Goal: Find specific page/section: Find specific page/section

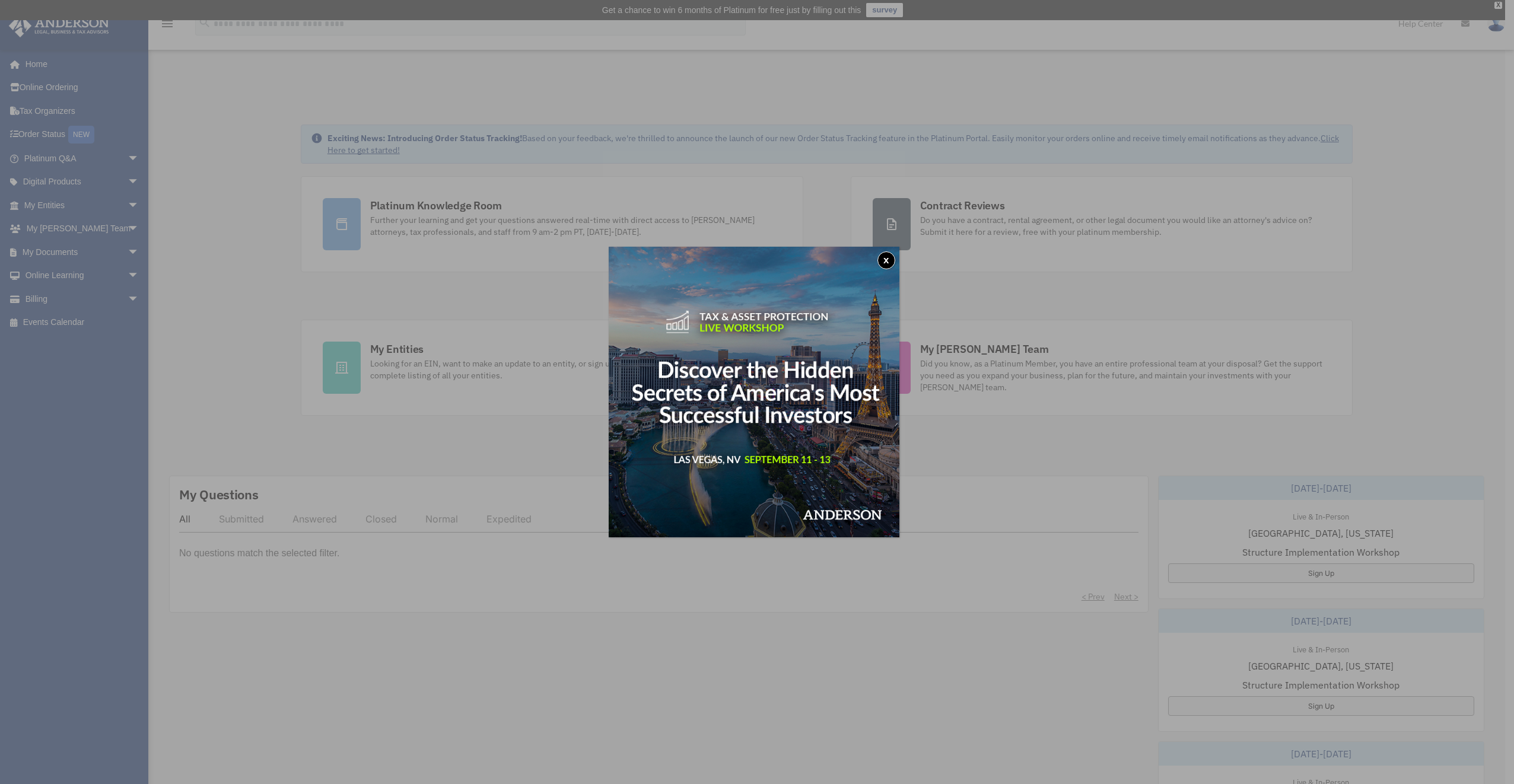
click at [888, 261] on button "x" at bounding box center [885, 260] width 17 height 17
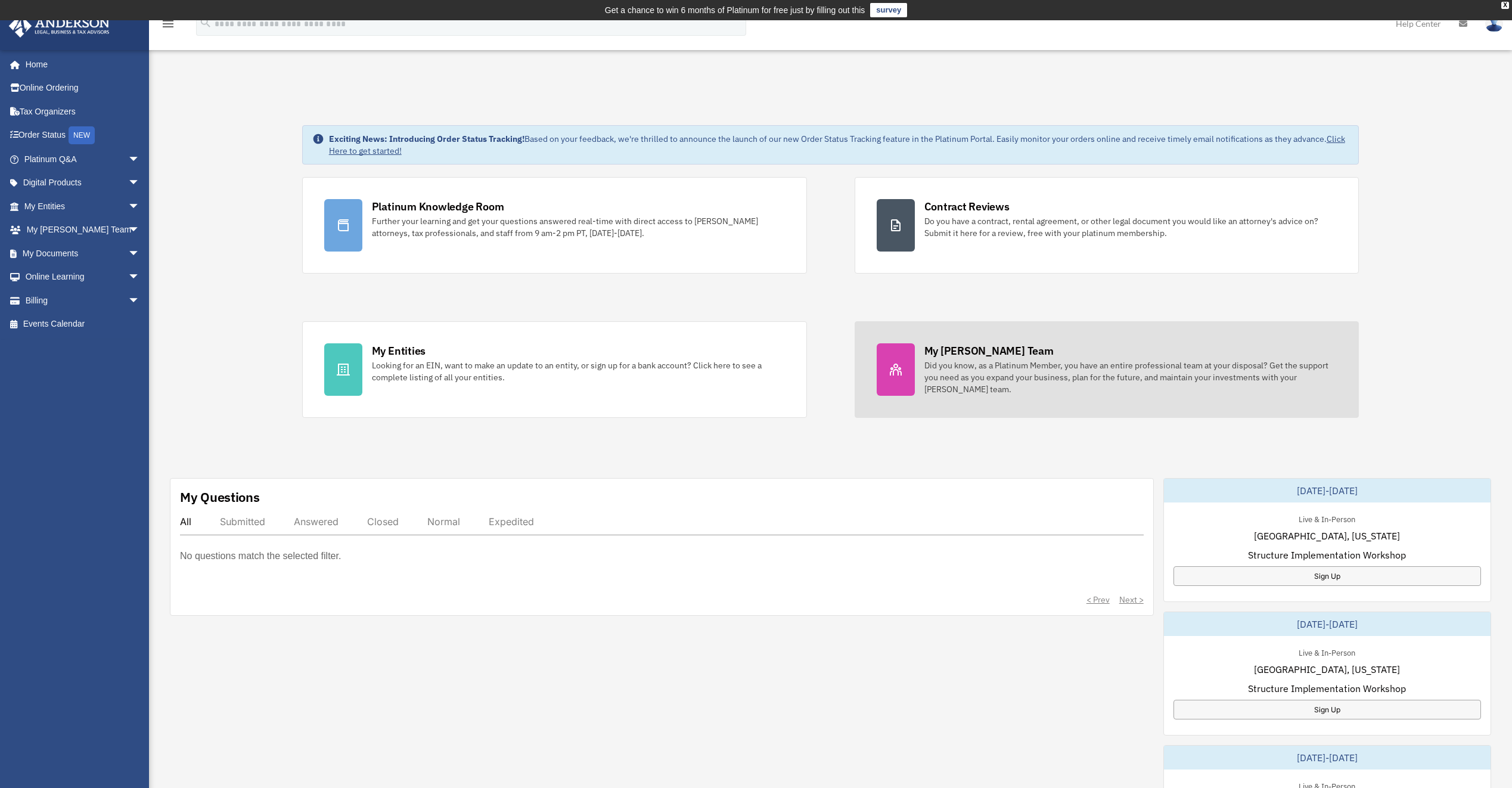
click at [967, 369] on div "Did you know, as a Platinum Member, you have an entire professional team at you…" at bounding box center [1131, 377] width 413 height 36
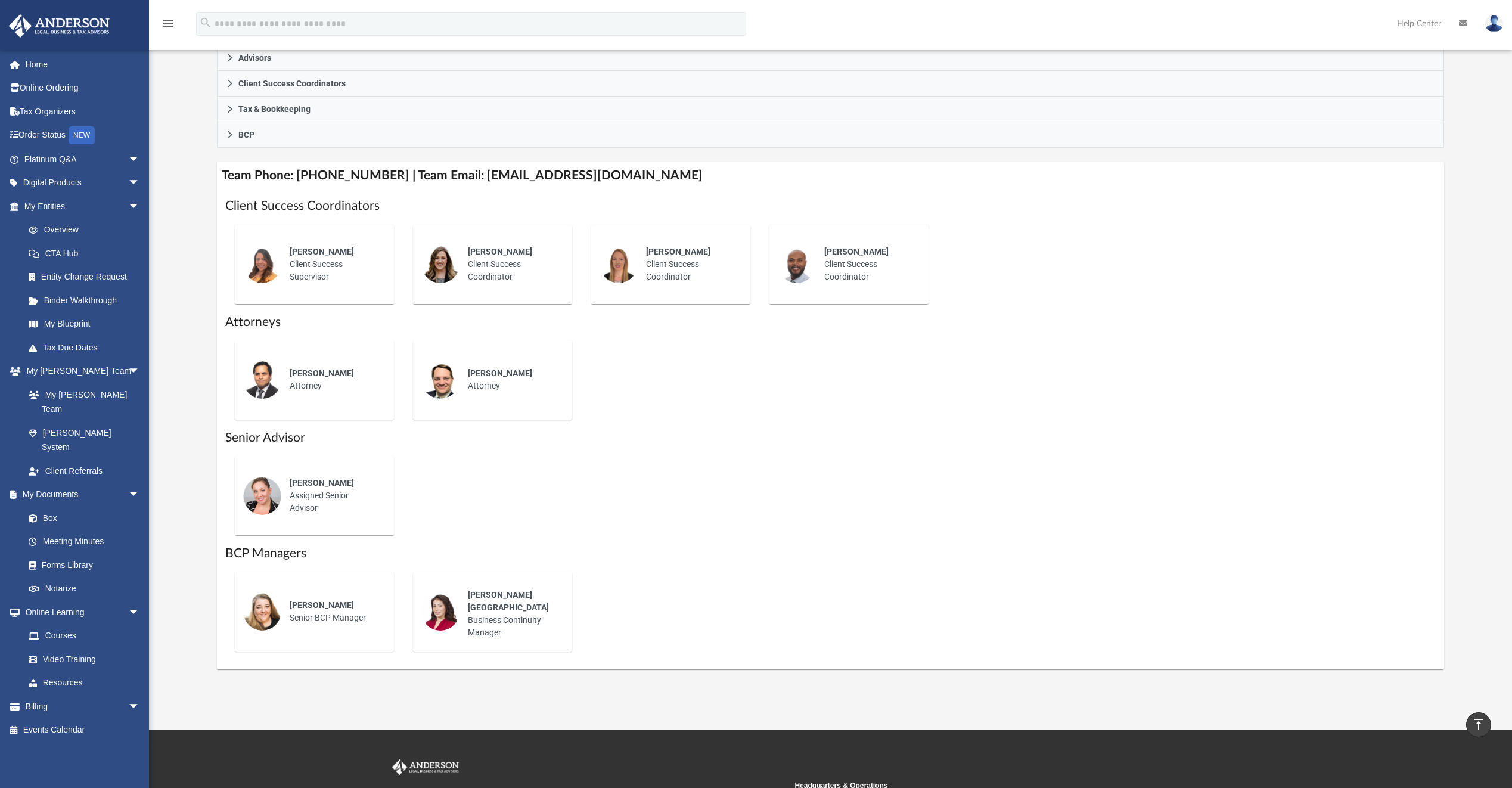
scroll to position [352, 0]
click at [101, 155] on link "Platinum Q&A arrow_drop_down" at bounding box center [83, 159] width 150 height 24
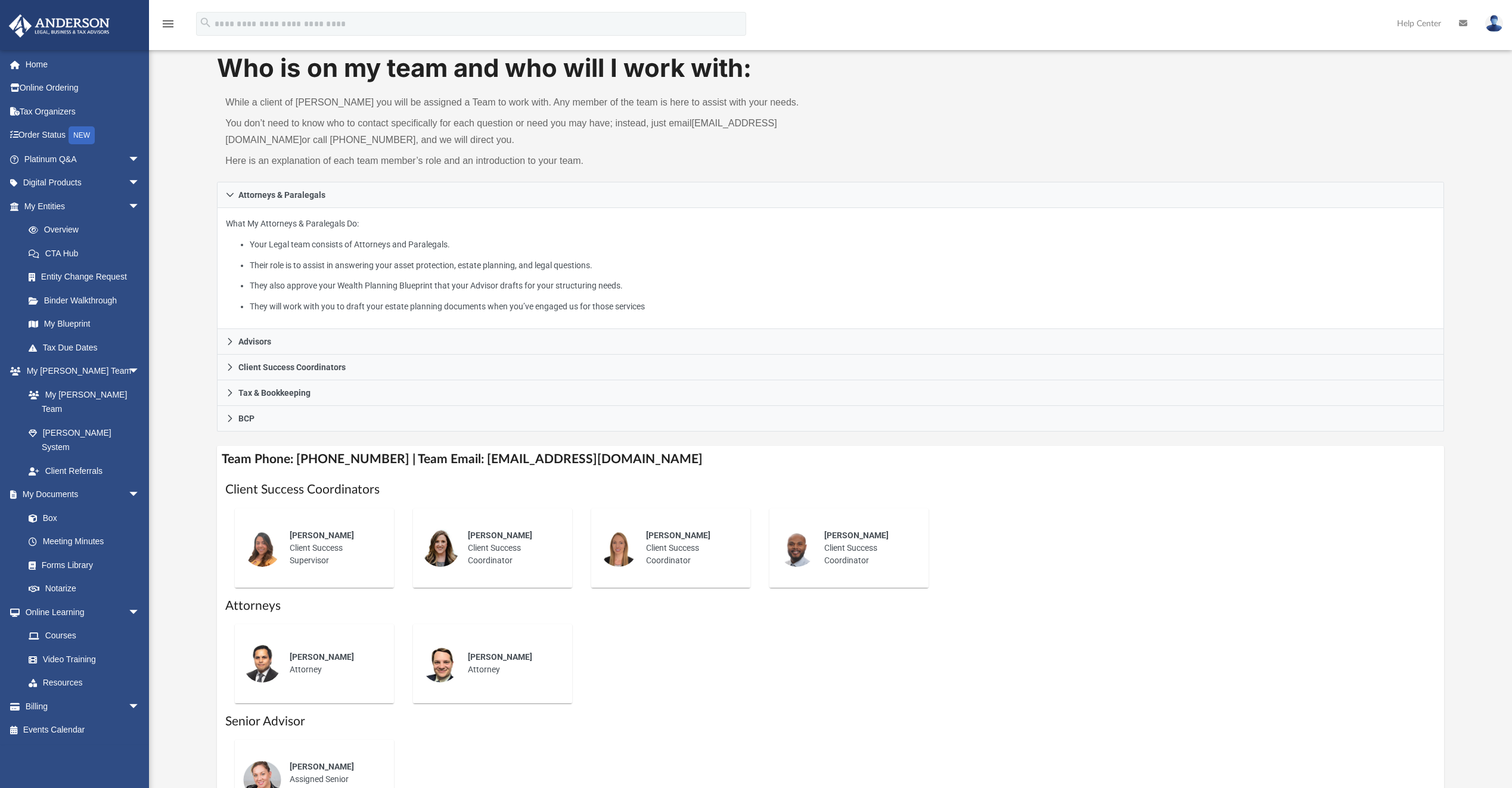
scroll to position [68, 0]
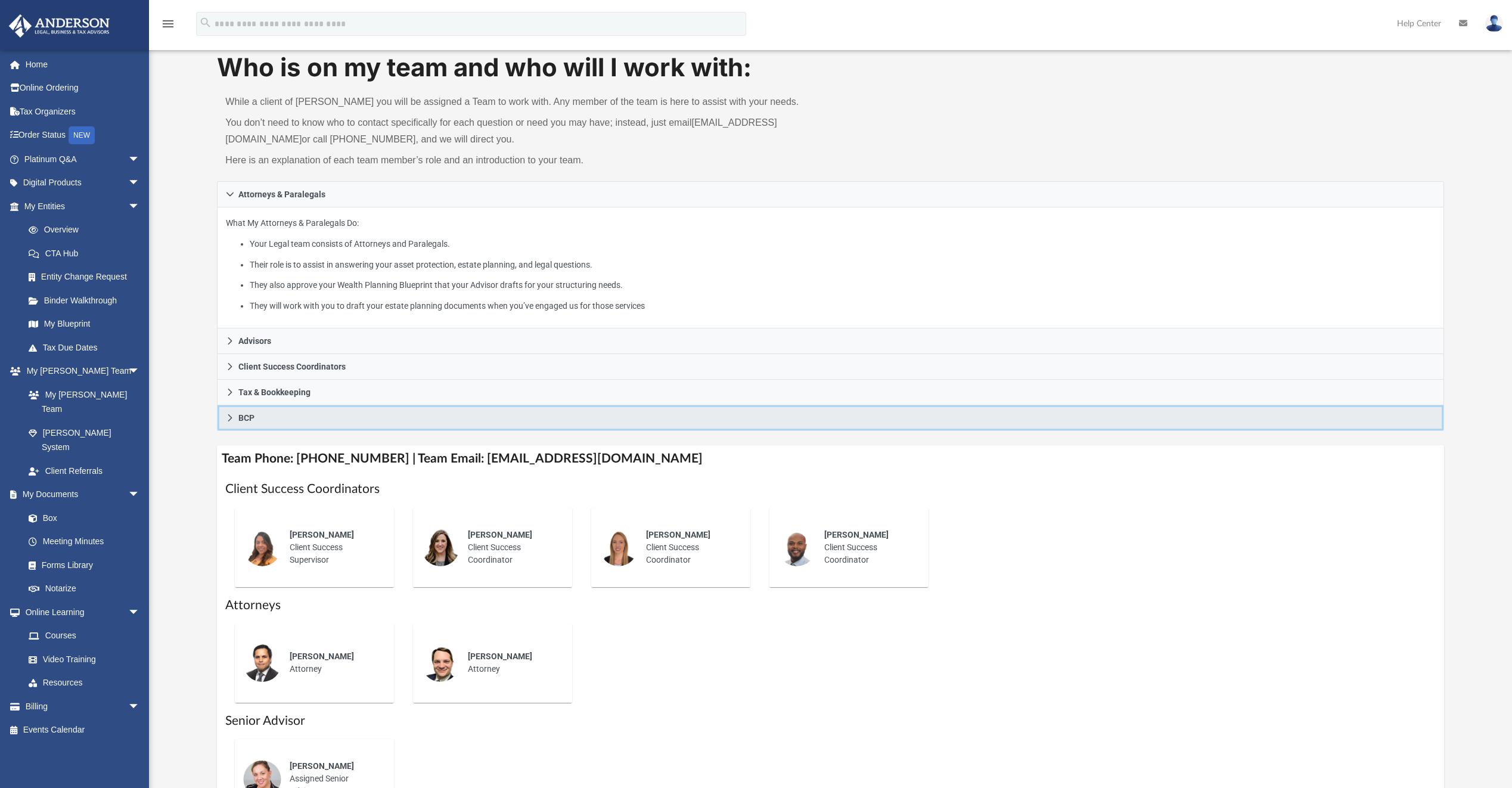
click at [235, 417] on link "BCP" at bounding box center [830, 418] width 1226 height 26
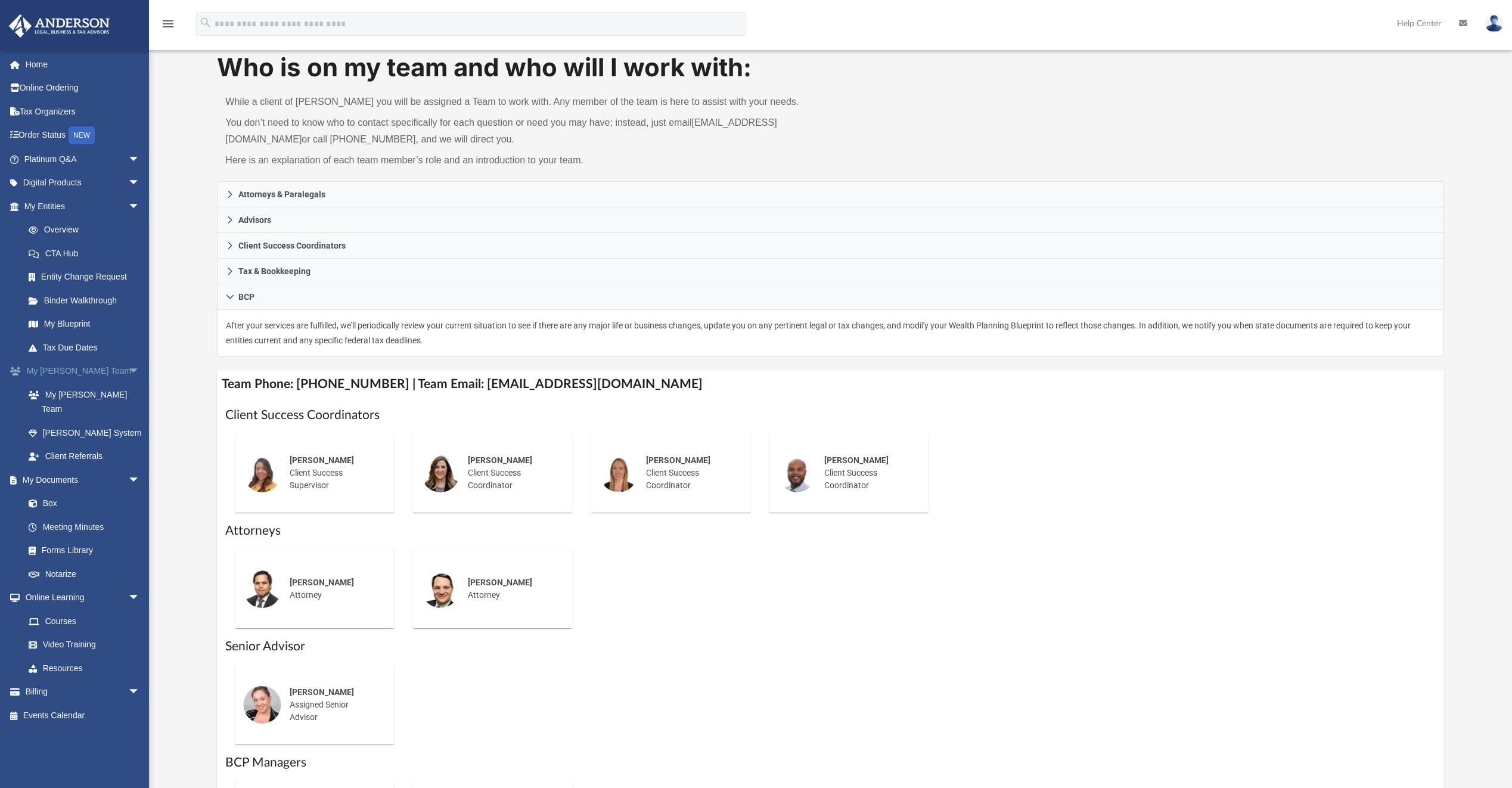
click at [128, 371] on span "arrow_drop_down" at bounding box center [140, 371] width 24 height 24
click at [89, 369] on link "My Anderson Team arrow_drop_up" at bounding box center [83, 371] width 150 height 24
click at [128, 396] on span "arrow_drop_down" at bounding box center [140, 394] width 24 height 24
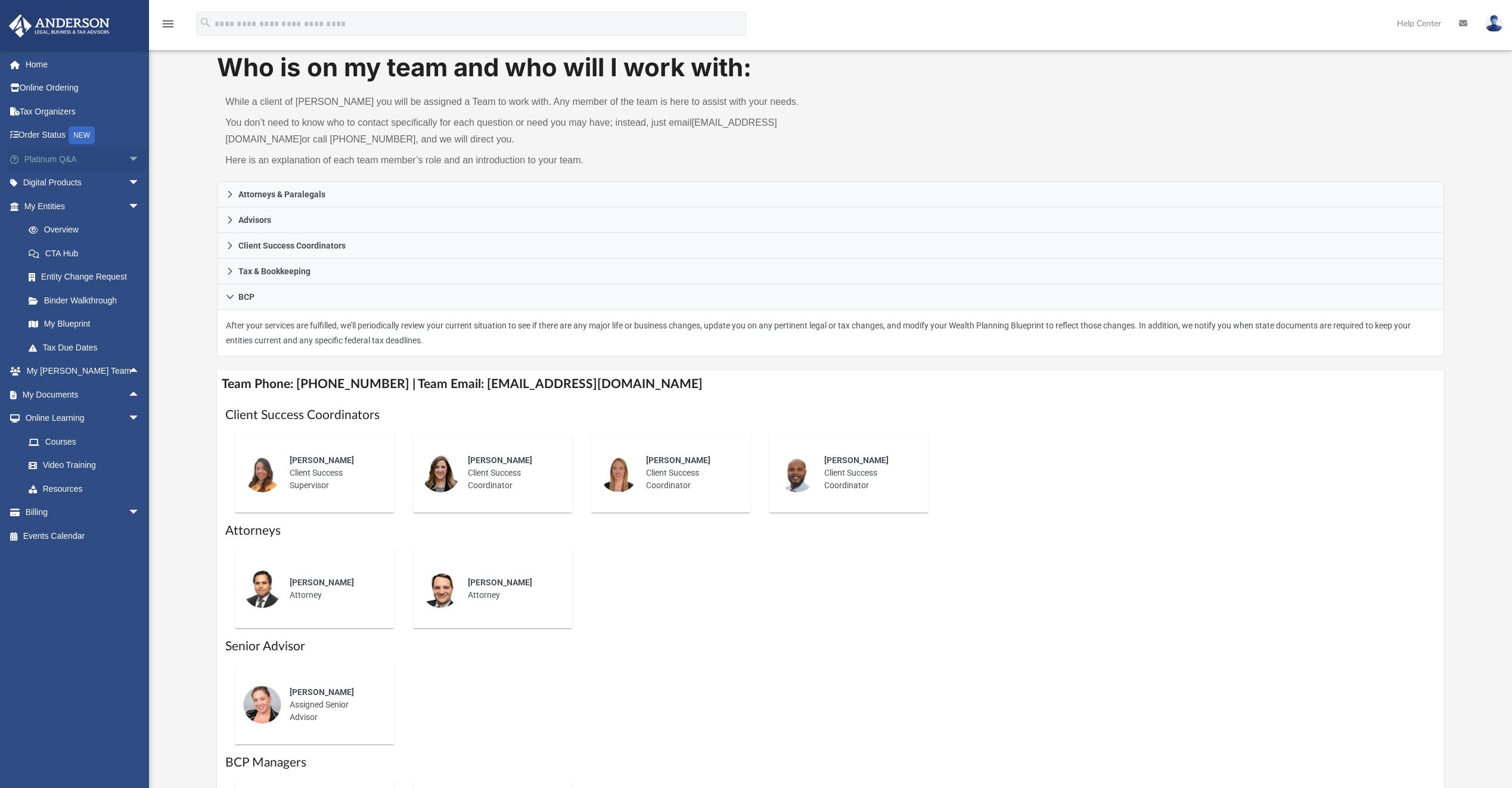
click at [114, 155] on link "Platinum Q&A arrow_drop_down" at bounding box center [83, 159] width 150 height 24
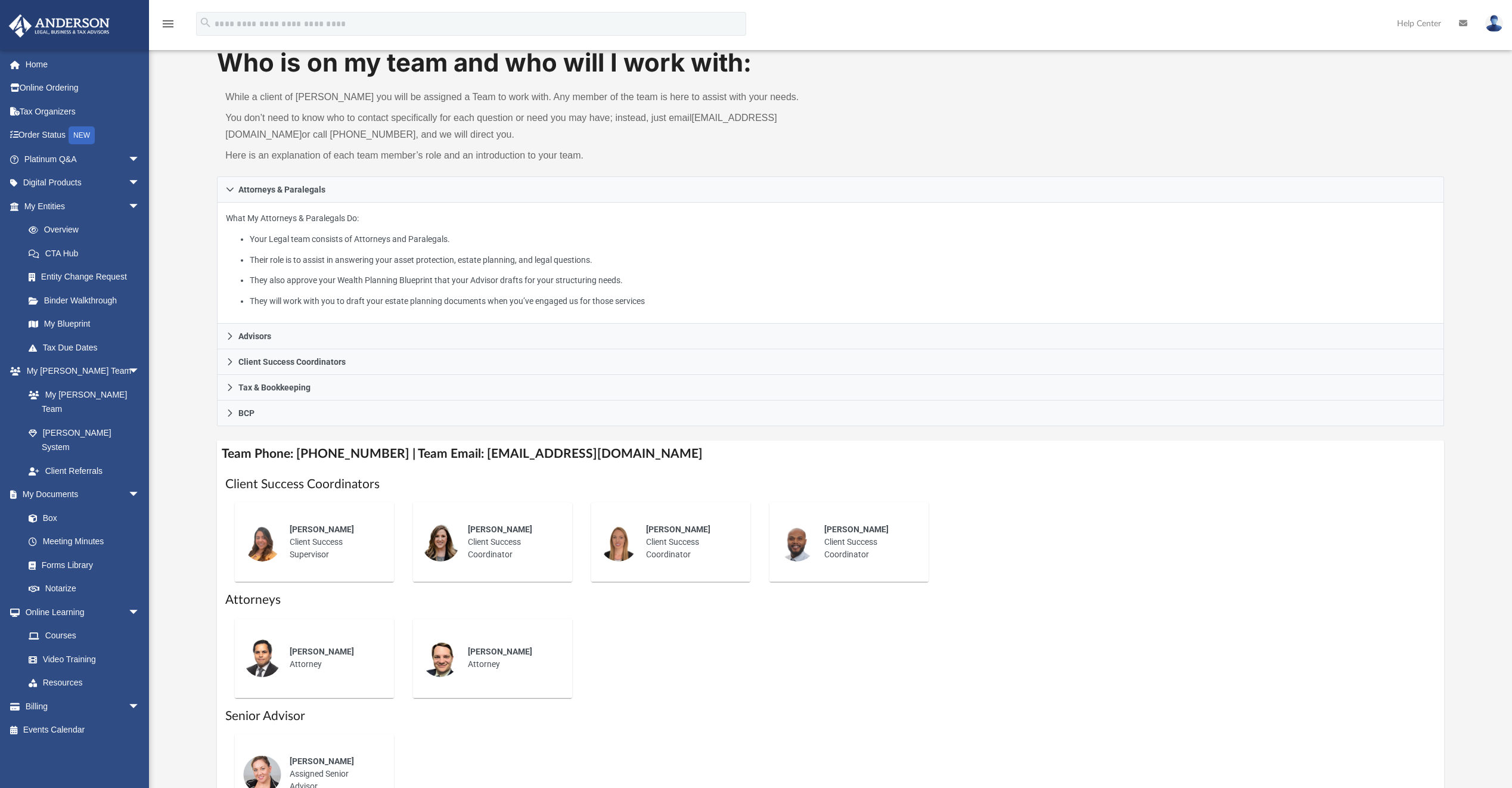
scroll to position [65, 0]
